Goal: Task Accomplishment & Management: Manage account settings

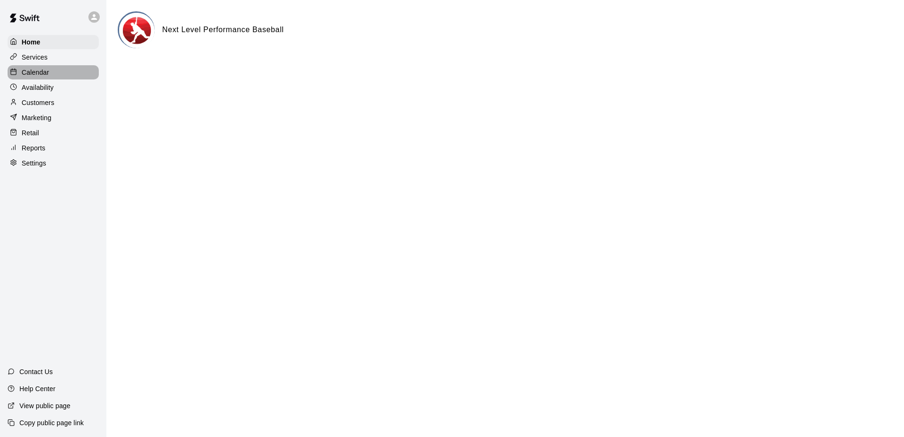
click at [40, 74] on p "Calendar" at bounding box center [35, 72] width 27 height 9
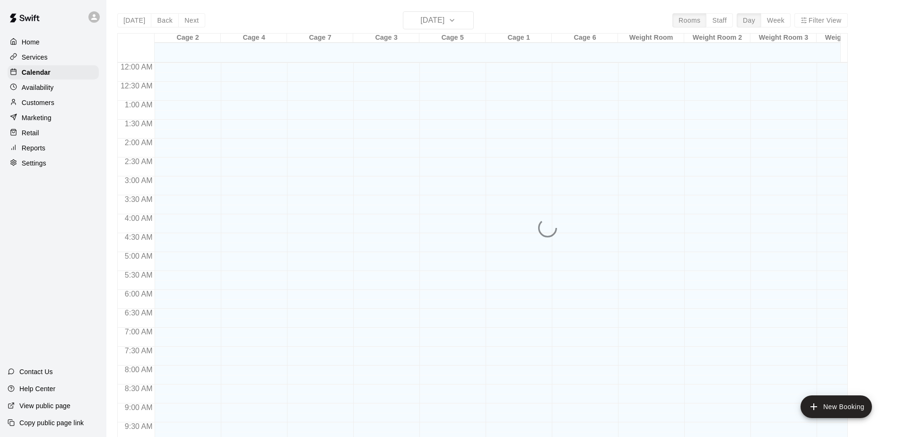
scroll to position [495, 0]
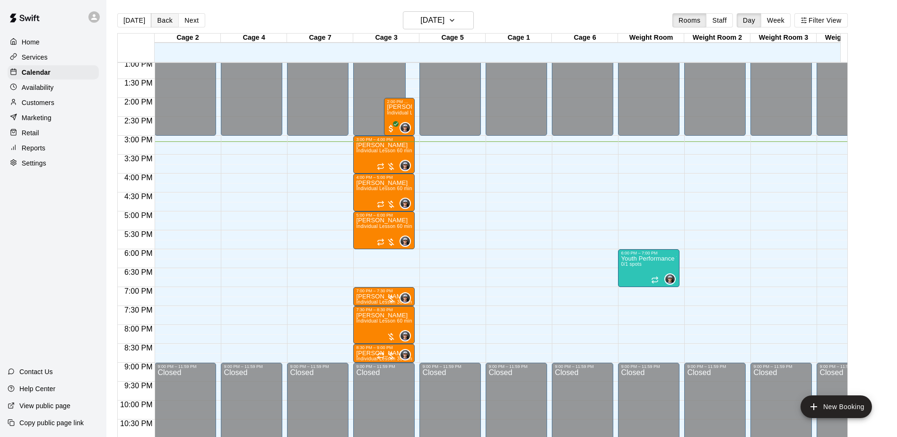
click at [171, 21] on button "Back" at bounding box center [165, 20] width 28 height 14
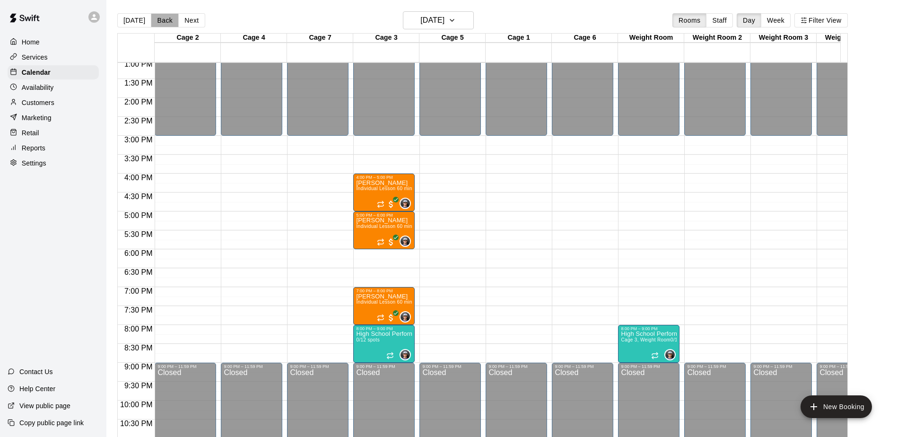
click at [164, 22] on button "Back" at bounding box center [165, 20] width 28 height 14
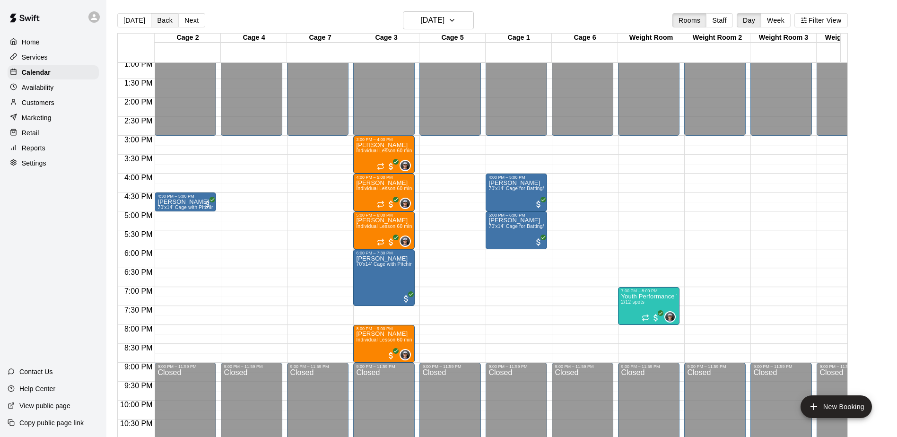
click at [164, 21] on button "Back" at bounding box center [165, 20] width 28 height 14
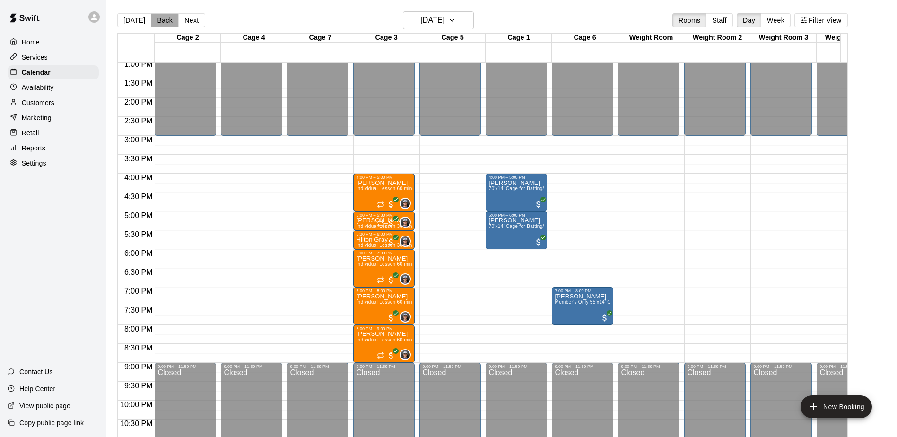
click at [164, 21] on button "Back" at bounding box center [165, 20] width 28 height 14
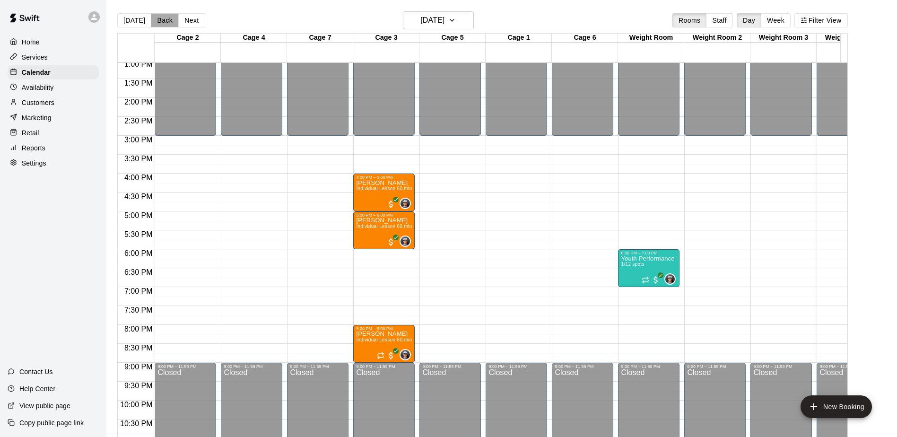
click at [164, 21] on button "Back" at bounding box center [165, 20] width 28 height 14
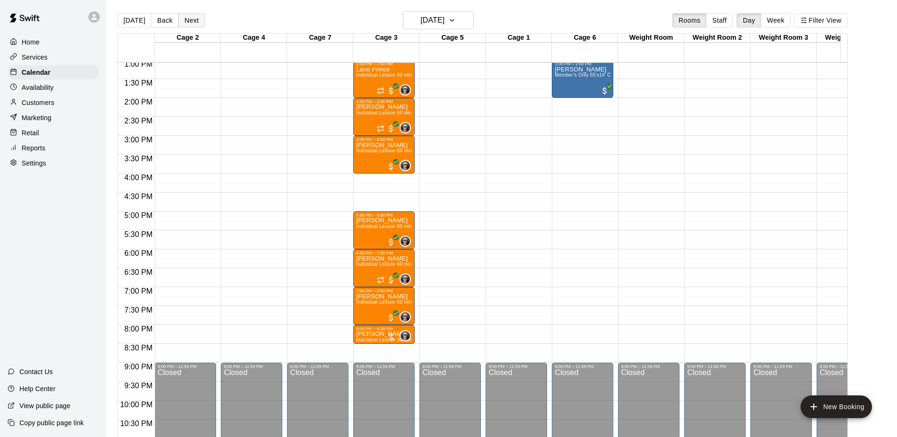
click at [191, 23] on button "Next" at bounding box center [191, 20] width 26 height 14
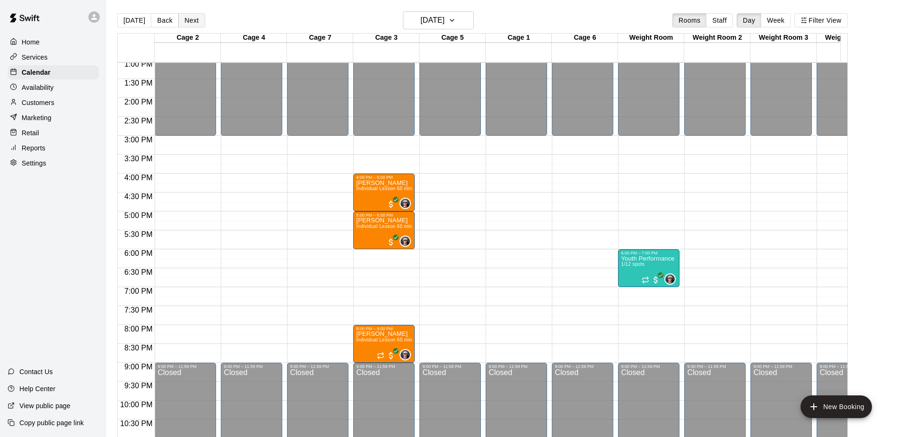
click at [191, 24] on button "Next" at bounding box center [191, 20] width 26 height 14
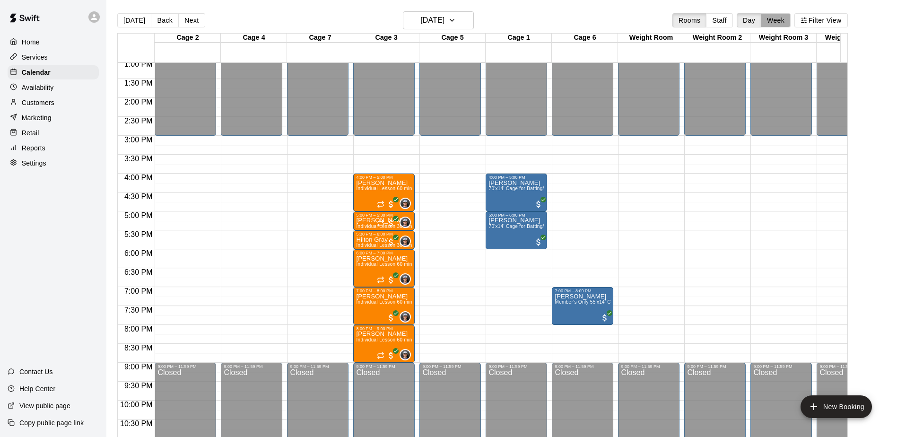
drag, startPoint x: 782, startPoint y: 18, endPoint x: 780, endPoint y: 25, distance: 6.3
click at [782, 19] on button "Week" at bounding box center [776, 20] width 30 height 14
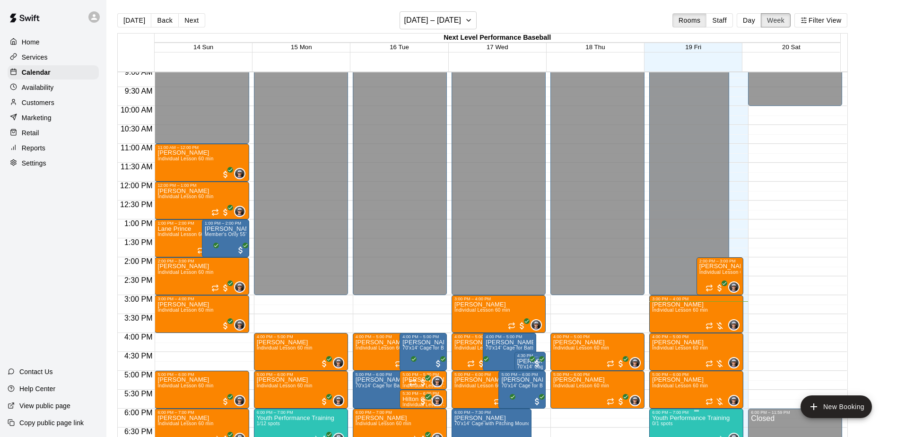
scroll to position [392, 0]
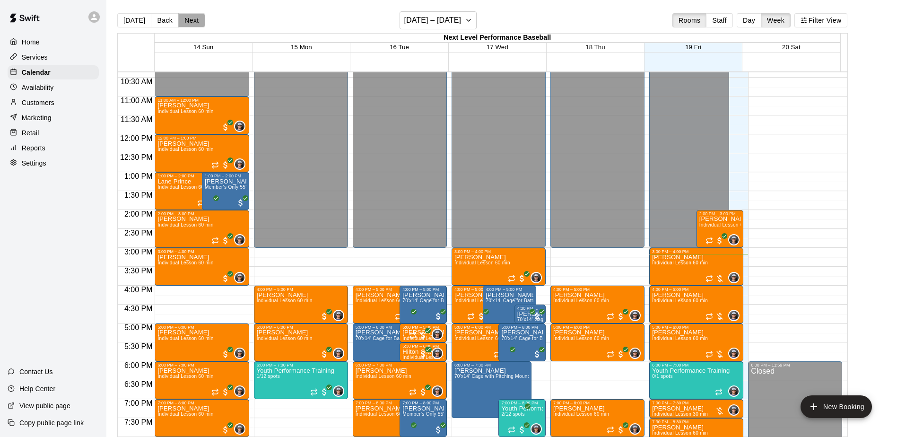
click at [190, 19] on button "Next" at bounding box center [191, 20] width 26 height 14
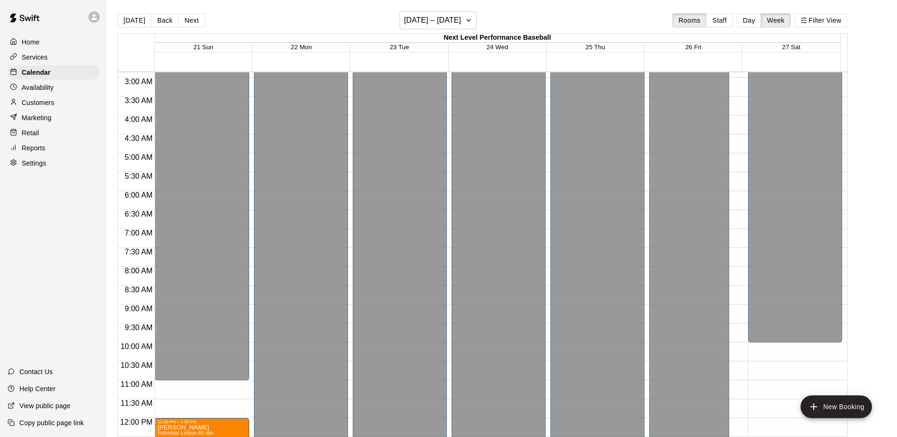
scroll to position [0, 0]
